Goal: Task Accomplishment & Management: Manage account settings

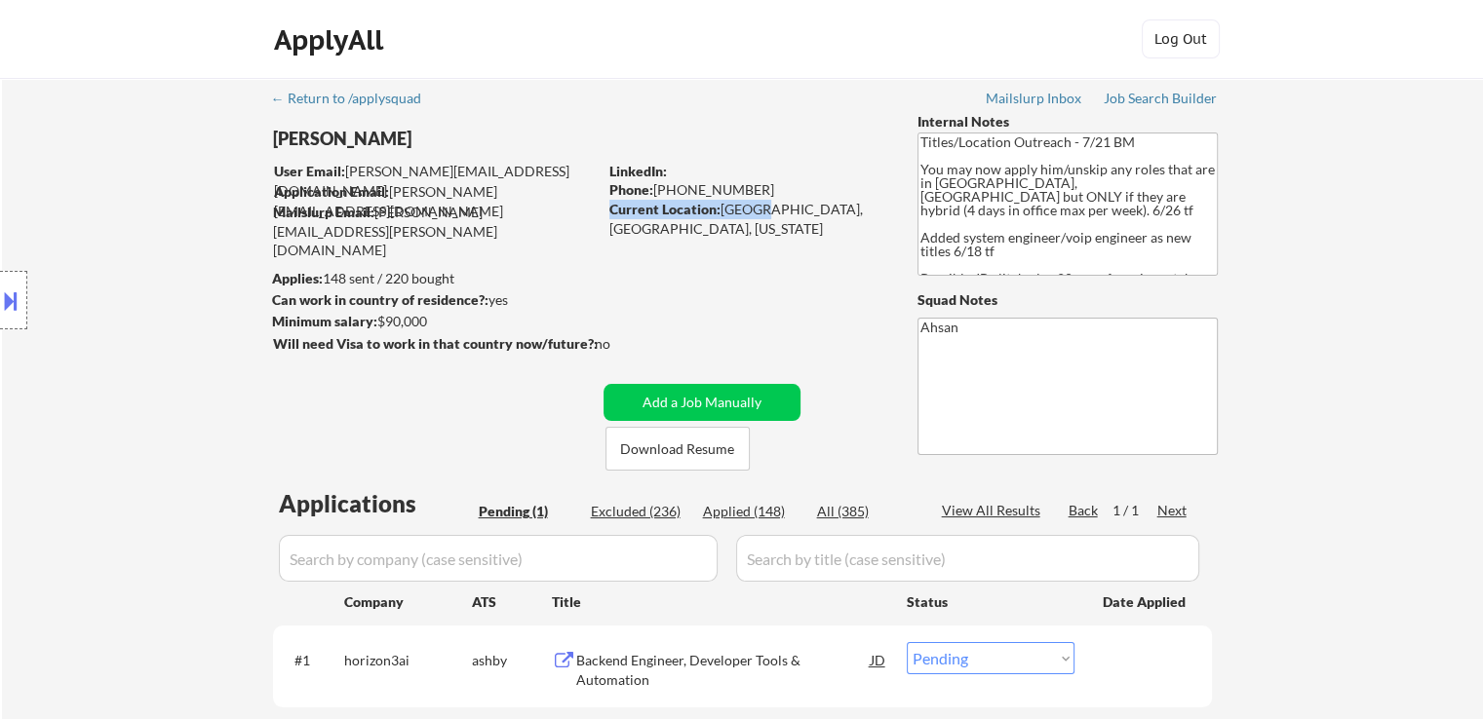
drag, startPoint x: 856, startPoint y: 196, endPoint x: 752, endPoint y: 205, distance: 104.7
click at [752, 205] on div "LinkedIn: Phone: [PHONE_NUMBER] Current Location: [GEOGRAPHIC_DATA], [GEOGRAPHI…" at bounding box center [748, 191] width 279 height 58
click at [736, 223] on div "← Return to /applysquad Mailslurp Inbox Job Search Builder [PERSON_NAME] User E…" at bounding box center [742, 427] width 973 height 699
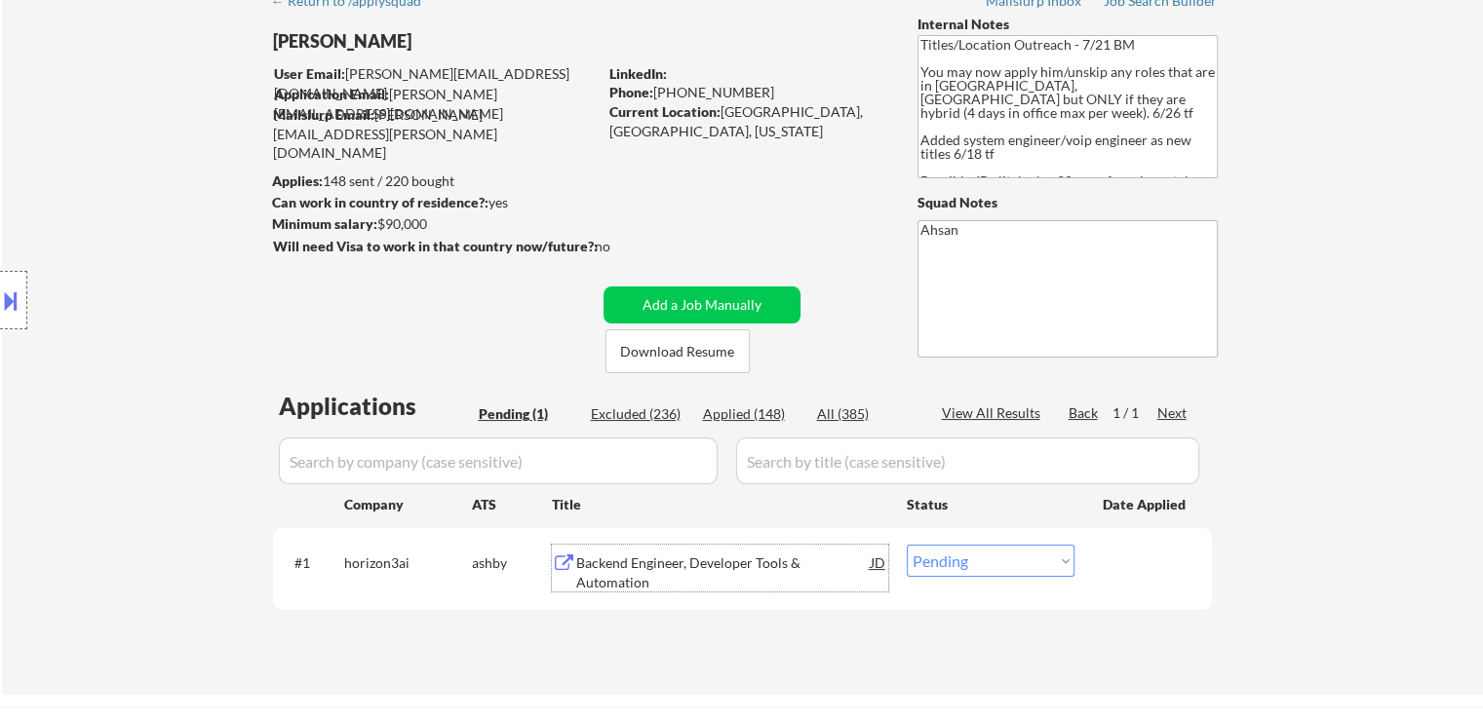
click at [607, 572] on div "Backend Engineer, Developer Tools & Automation" at bounding box center [723, 573] width 294 height 38
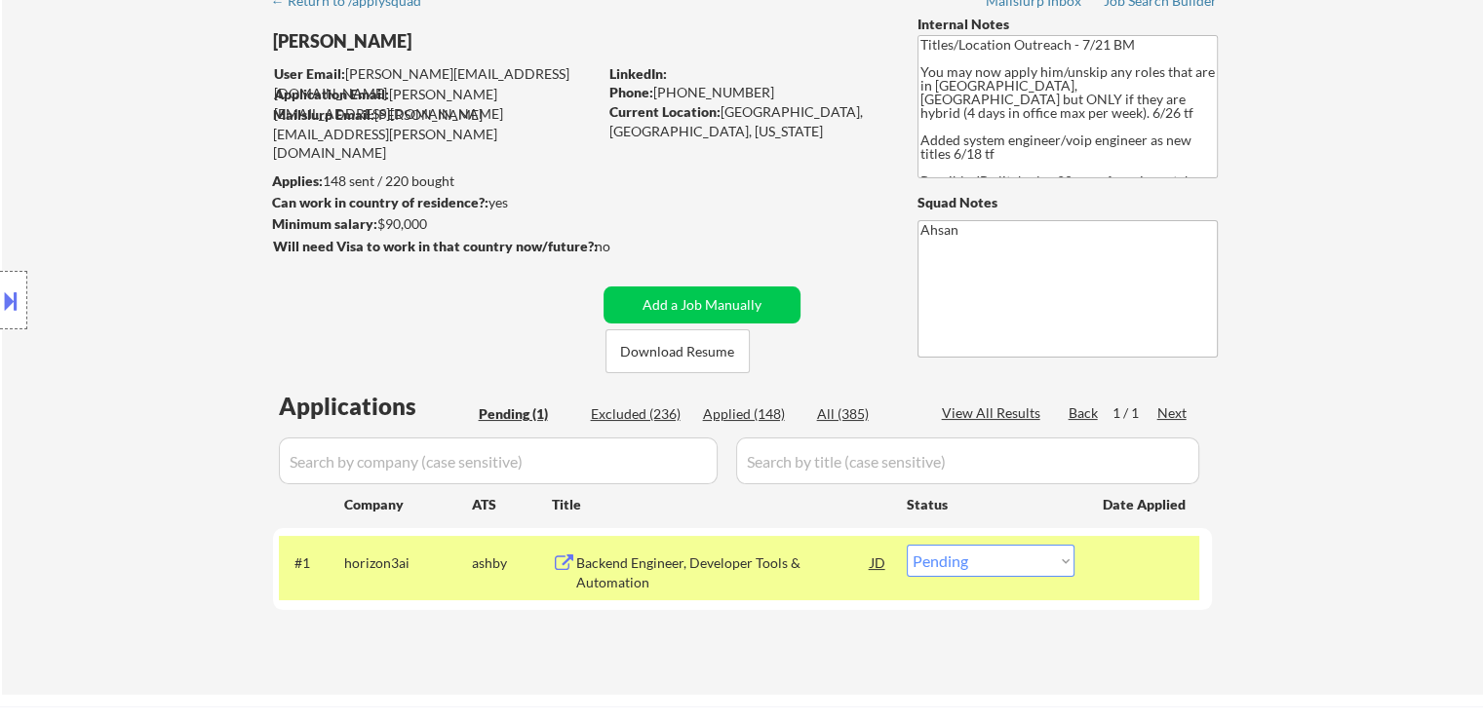
click at [144, 201] on div "Location Inclusions: [GEOGRAPHIC_DATA], [GEOGRAPHIC_DATA] [GEOGRAPHIC_DATA], [G…" at bounding box center [174, 301] width 349 height 362
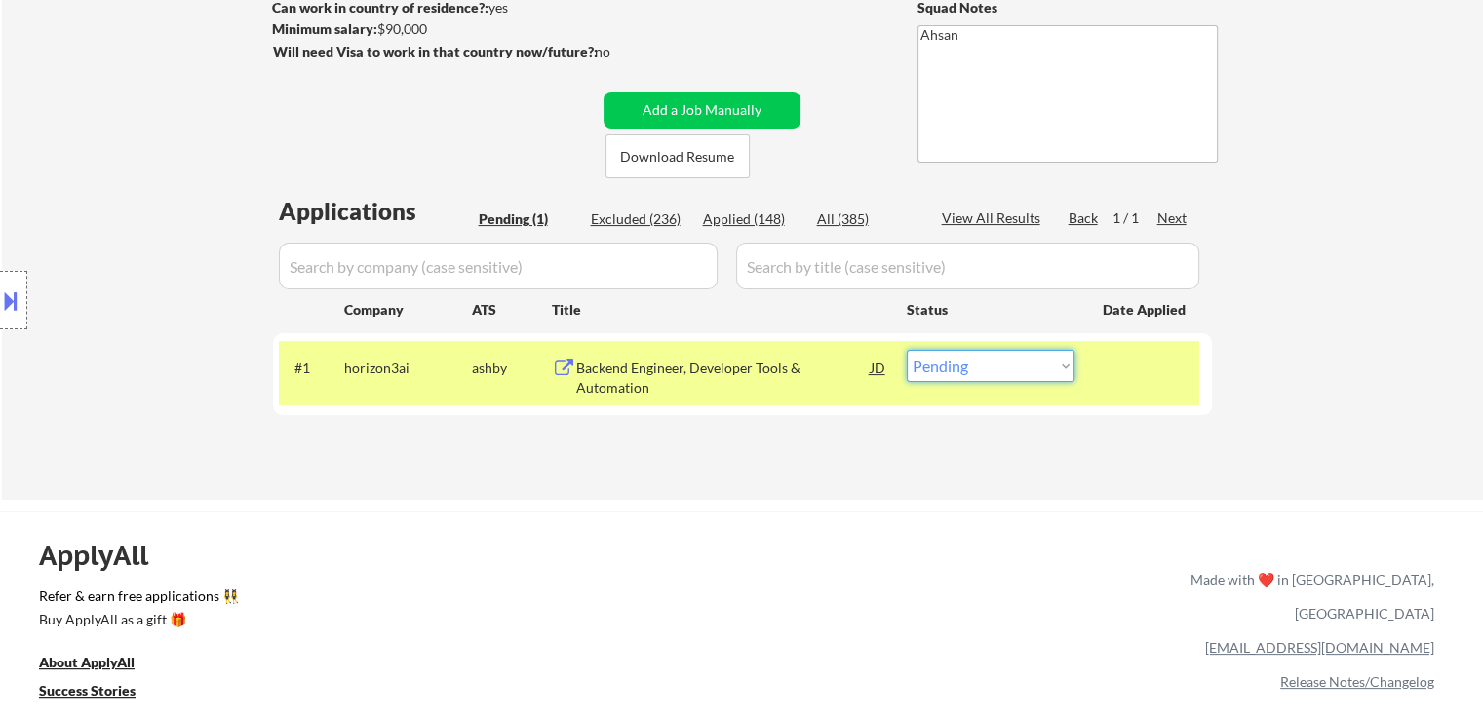
click at [1039, 360] on select "Choose an option... Pending Applied Excluded (Questions) Excluded (Expired) Exc…" at bounding box center [991, 366] width 168 height 32
select select ""applied""
click at [907, 350] on select "Choose an option... Pending Applied Excluded (Questions) Excluded (Expired) Exc…" at bounding box center [991, 366] width 168 height 32
click at [136, 270] on div "Location Inclusions: [GEOGRAPHIC_DATA], [GEOGRAPHIC_DATA] [GEOGRAPHIC_DATA], [G…" at bounding box center [174, 301] width 349 height 362
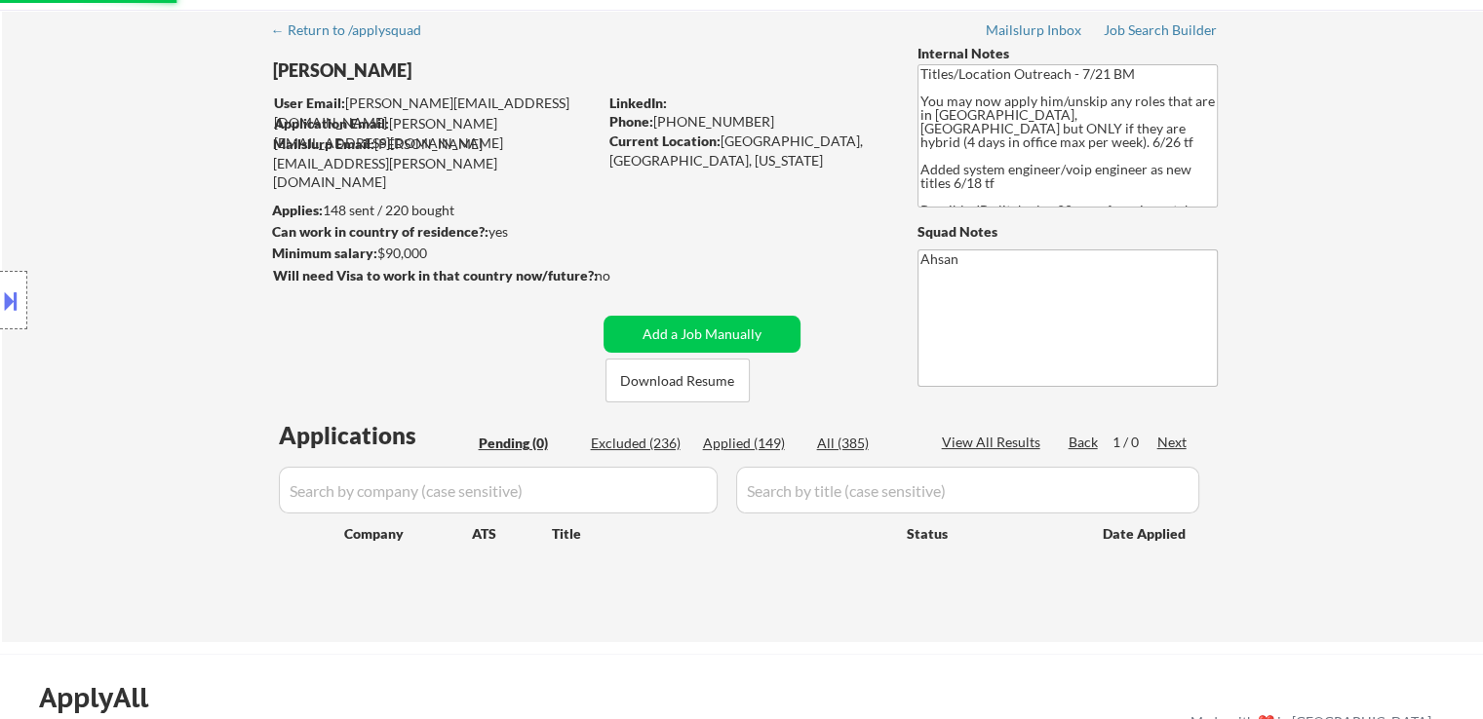
scroll to position [0, 0]
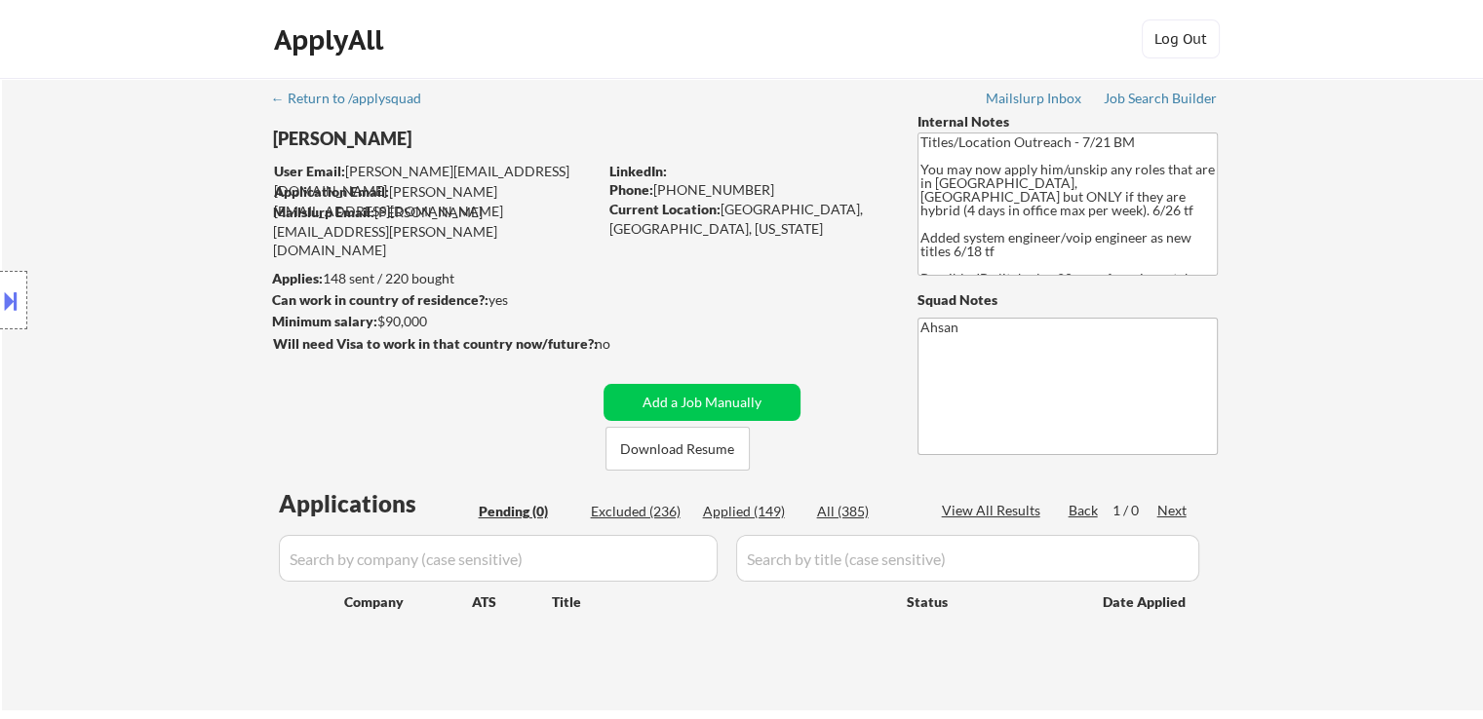
click at [126, 265] on div "Location Inclusions: [GEOGRAPHIC_DATA], [GEOGRAPHIC_DATA] [GEOGRAPHIC_DATA], [G…" at bounding box center [174, 301] width 349 height 362
drag, startPoint x: 183, startPoint y: 213, endPoint x: 454, endPoint y: 32, distance: 325.5
click at [182, 202] on div "Location Inclusions: [GEOGRAPHIC_DATA], [GEOGRAPHIC_DATA] [GEOGRAPHIC_DATA], [G…" at bounding box center [174, 301] width 349 height 362
